Goal: Information Seeking & Learning: Learn about a topic

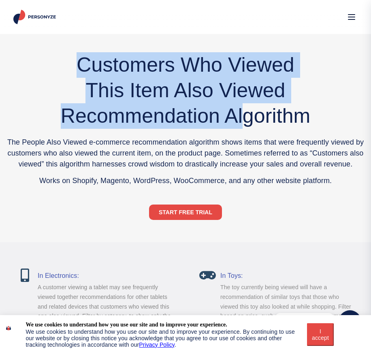
drag, startPoint x: 74, startPoint y: 61, endPoint x: 260, endPoint y: 134, distance: 200.1
click at [260, 134] on div "Customers Who Viewed This Item Also Viewed Recommendation Algorithm The People …" at bounding box center [185, 138] width 371 height 176
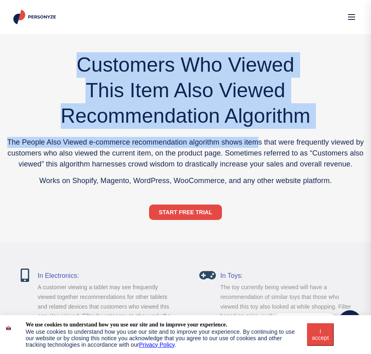
click at [159, 98] on h1 "Customers Who Viewed This Item Also Viewed Recommendation Algorithm" at bounding box center [185, 90] width 367 height 77
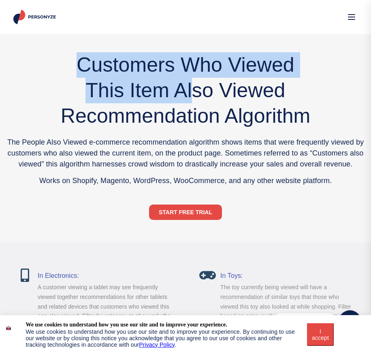
drag, startPoint x: 83, startPoint y: 63, endPoint x: 193, endPoint y: 103, distance: 116.9
click at [193, 103] on h1 "Customers Who Viewed This Item Also Viewed Recommendation Algorithm" at bounding box center [185, 90] width 367 height 77
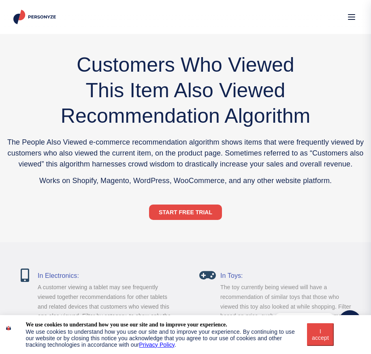
click at [173, 101] on h1 "Customers Who Viewed This Item Also Viewed Recommendation Algorithm" at bounding box center [185, 90] width 367 height 77
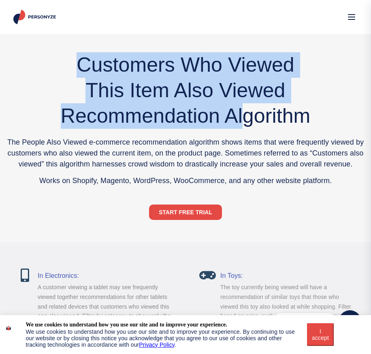
drag, startPoint x: 80, startPoint y: 62, endPoint x: 237, endPoint y: 123, distance: 168.3
click at [237, 123] on h1 "Customers Who Viewed This Item Also Viewed Recommendation Algorithm" at bounding box center [185, 90] width 367 height 77
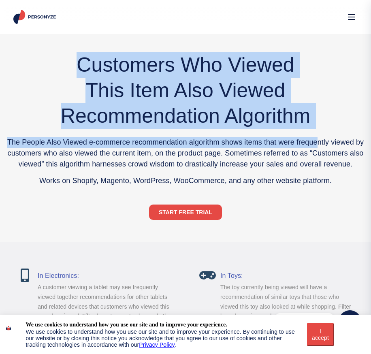
drag, startPoint x: 80, startPoint y: 63, endPoint x: 316, endPoint y: 133, distance: 246.8
click at [316, 133] on div "Customers Who Viewed This Item Also Viewed Recommendation Algorithm The People …" at bounding box center [185, 138] width 371 height 176
